Goal: Find specific fact: Find specific page/section

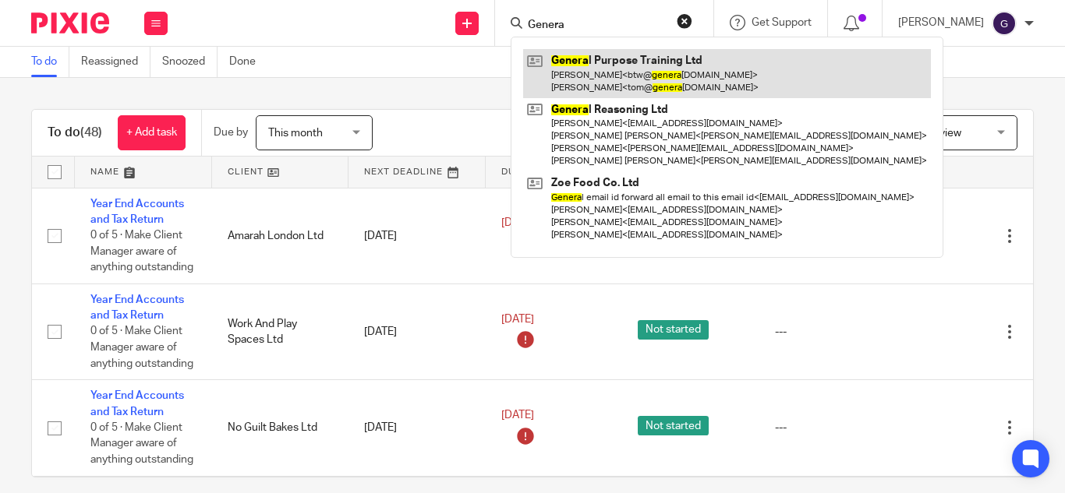
type input "Genera"
click at [655, 76] on link at bounding box center [727, 73] width 408 height 48
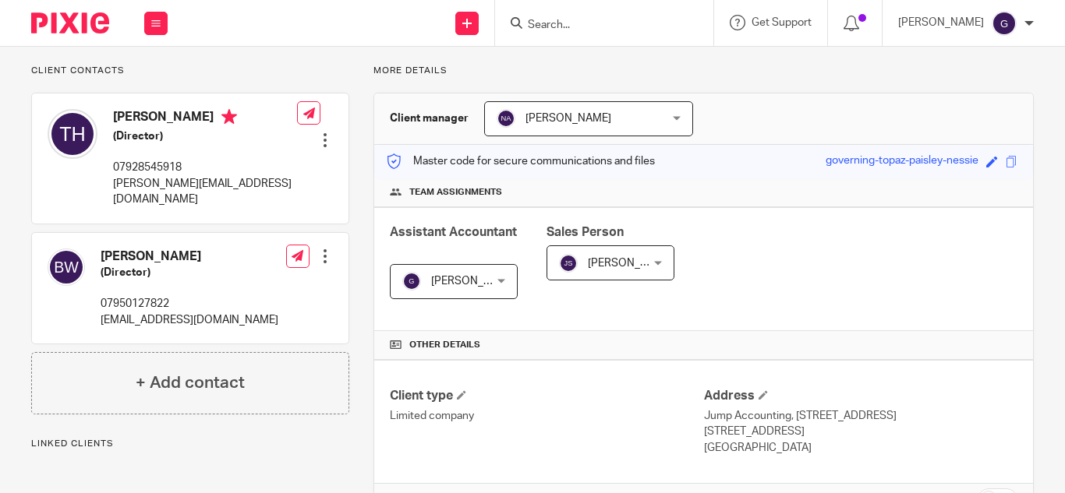
scroll to position [309, 0]
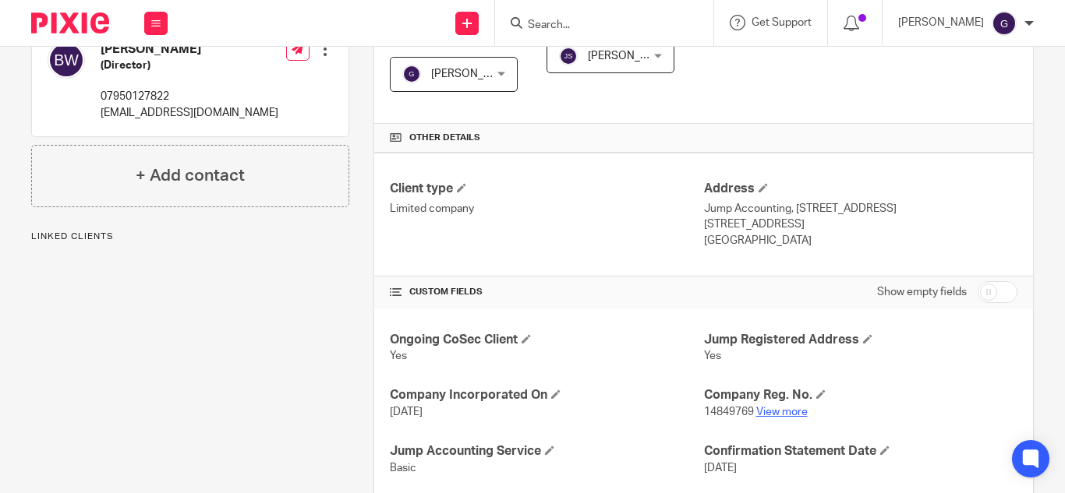
click at [781, 400] on h4 "Company Reg. No." at bounding box center [860, 395] width 313 height 16
click at [781, 407] on link "View more" at bounding box center [781, 412] width 51 height 11
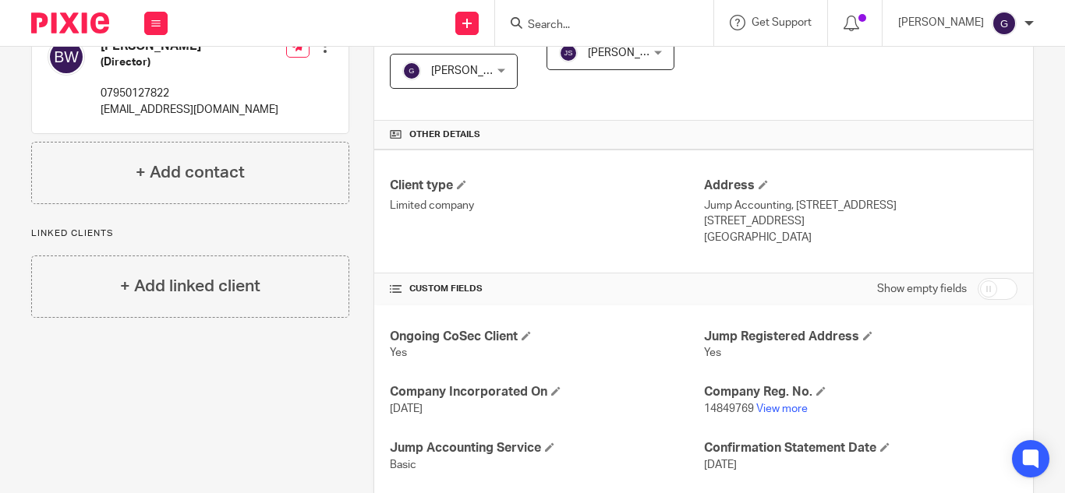
click at [605, 24] on input "Search" at bounding box center [596, 26] width 140 height 14
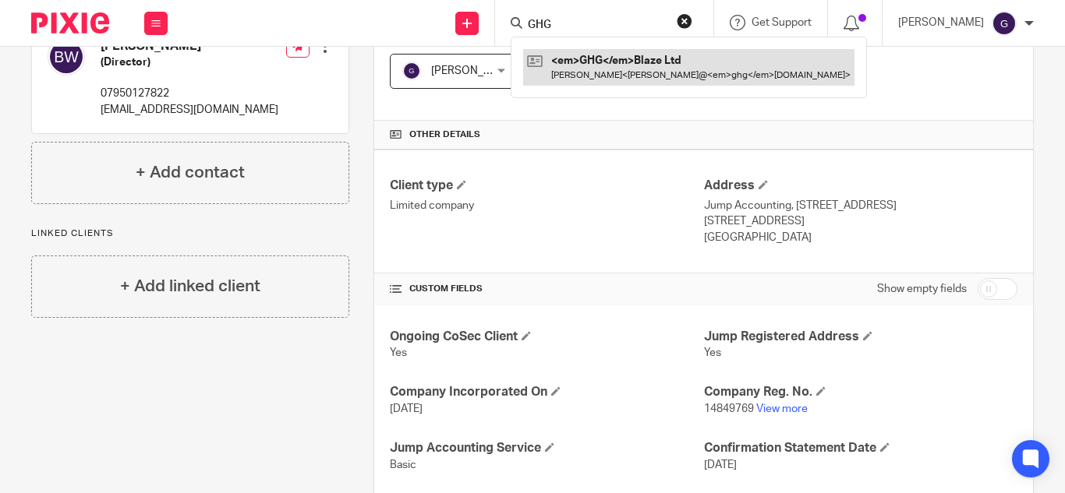
type input "GHG"
click at [614, 76] on link at bounding box center [688, 67] width 331 height 36
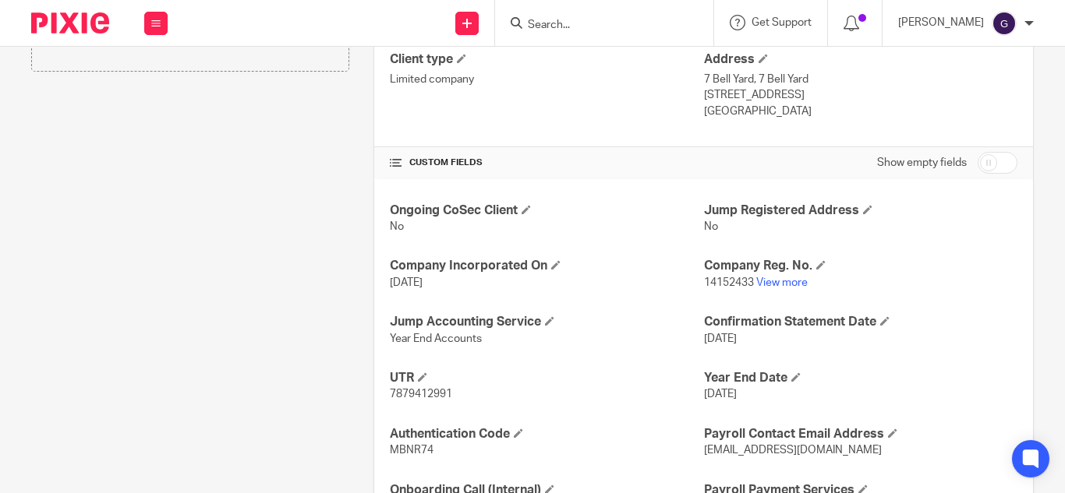
scroll to position [468, 0]
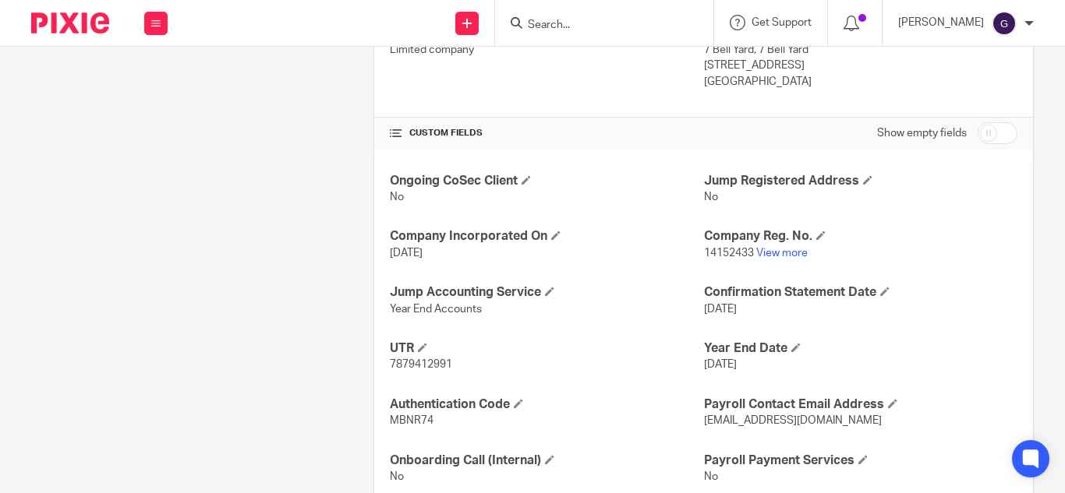
click at [768, 259] on p "14152433 View more" at bounding box center [860, 253] width 313 height 16
click at [769, 257] on link "View more" at bounding box center [781, 253] width 51 height 11
